Goal: Navigation & Orientation: Find specific page/section

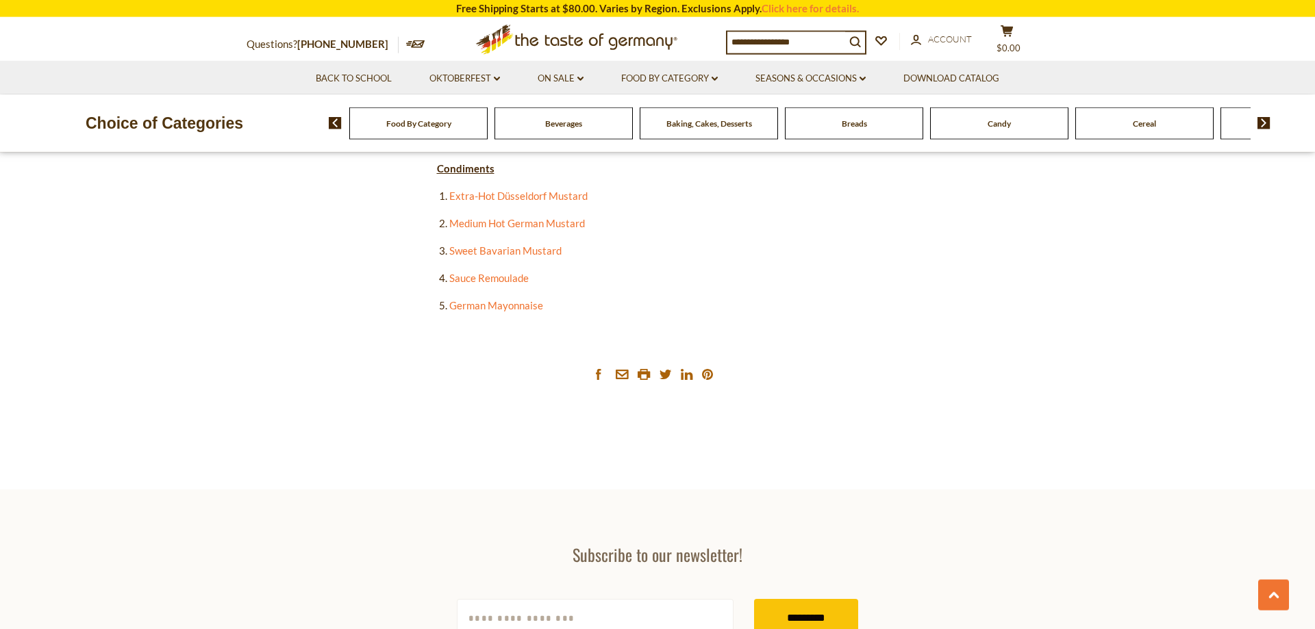
scroll to position [2794, 0]
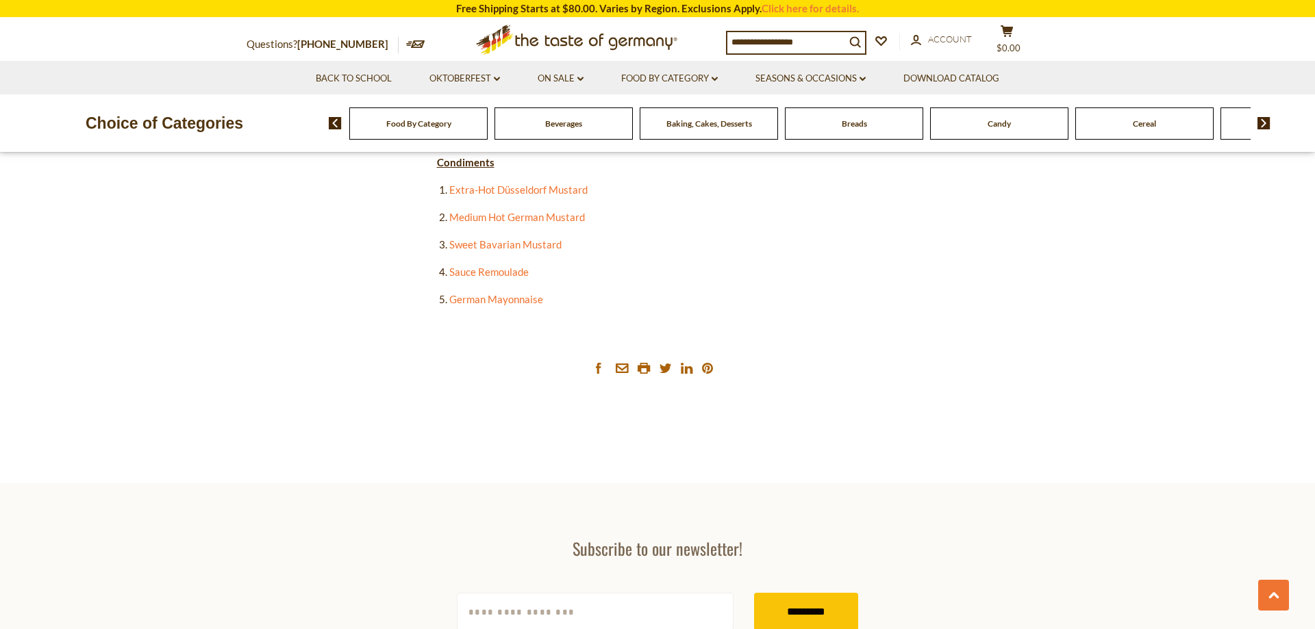
click at [408, 124] on span "Food By Category" at bounding box center [418, 123] width 65 height 10
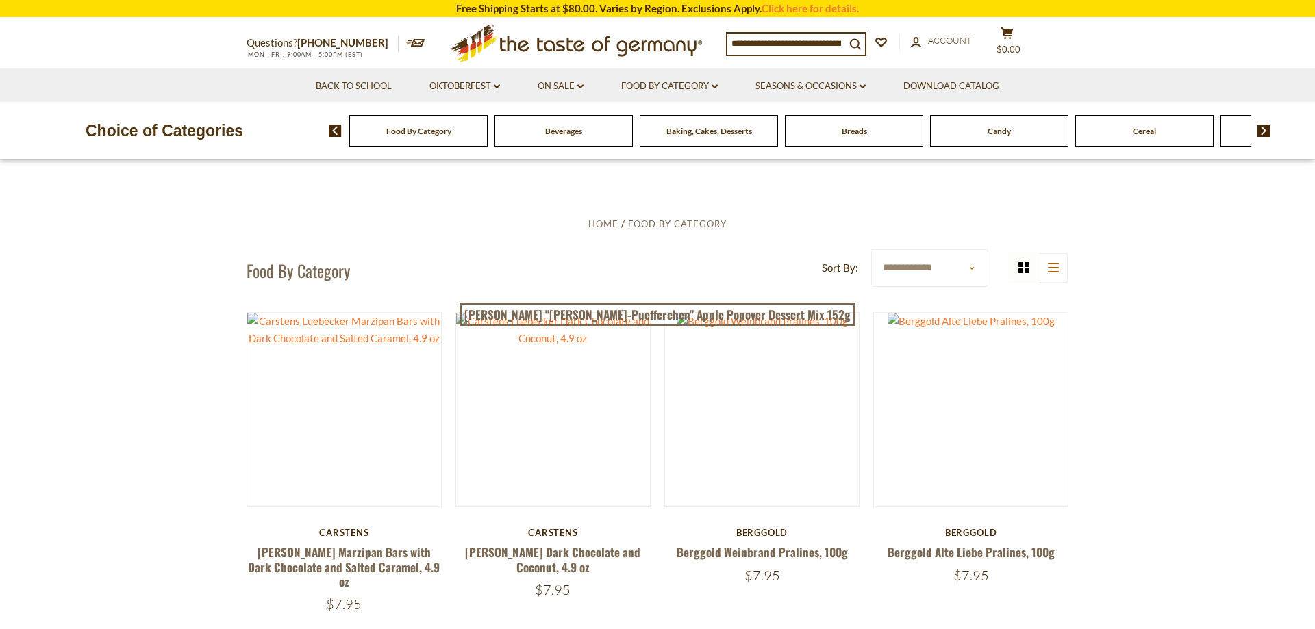
click at [412, 129] on span "Food By Category" at bounding box center [418, 131] width 65 height 10
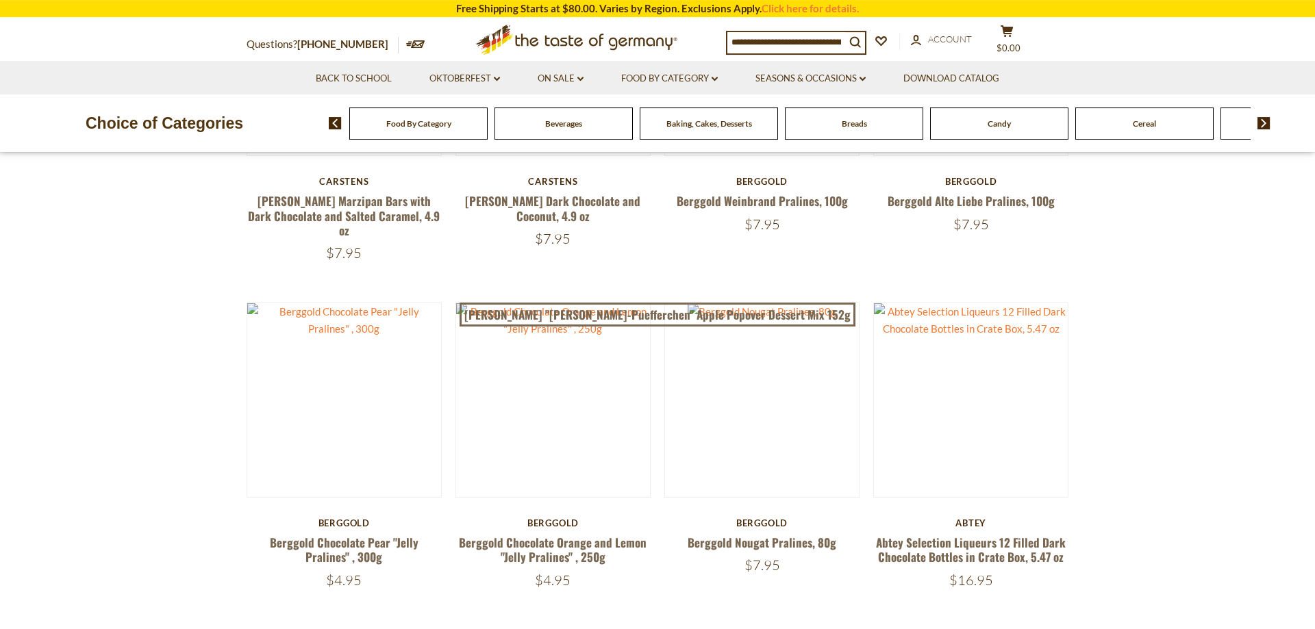
scroll to position [361, 0]
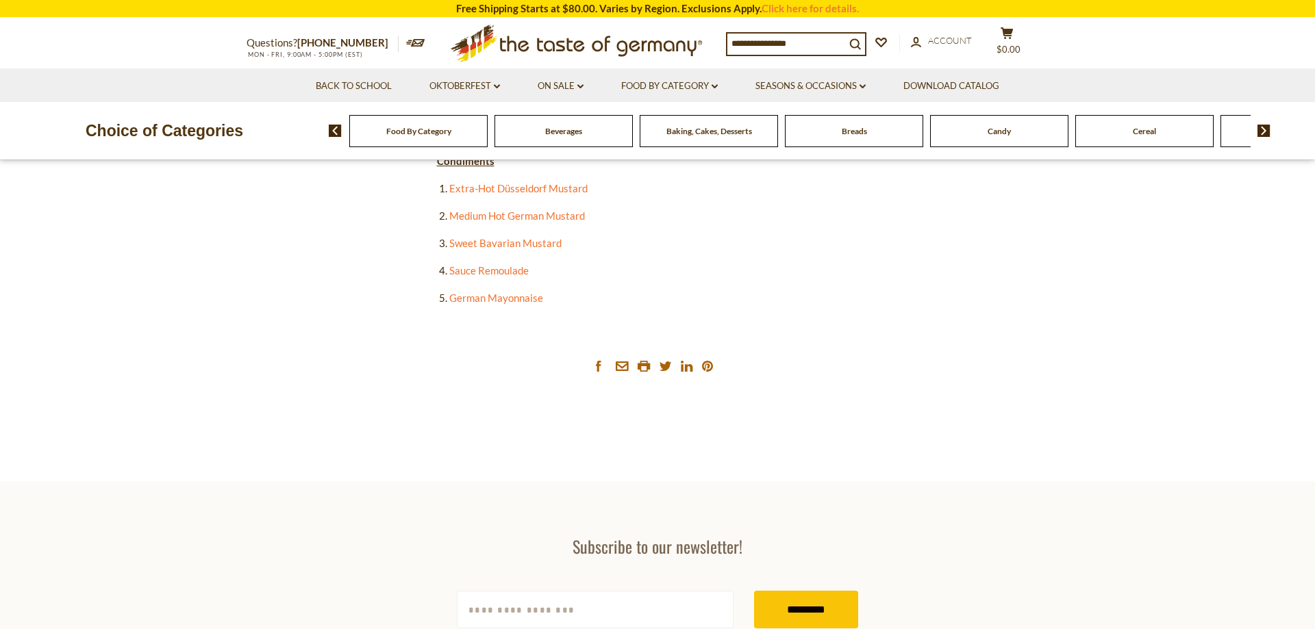
scroll to position [2794, 0]
